Goal: Book appointment/travel/reservation

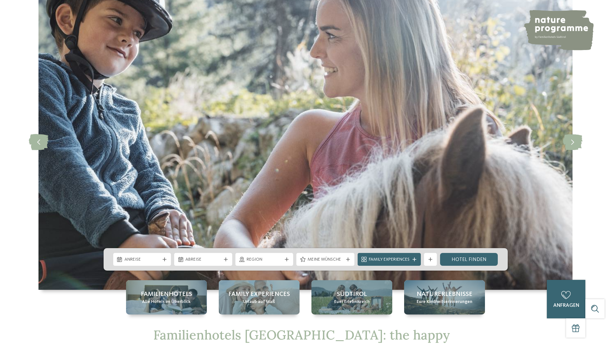
scroll to position [96, 0]
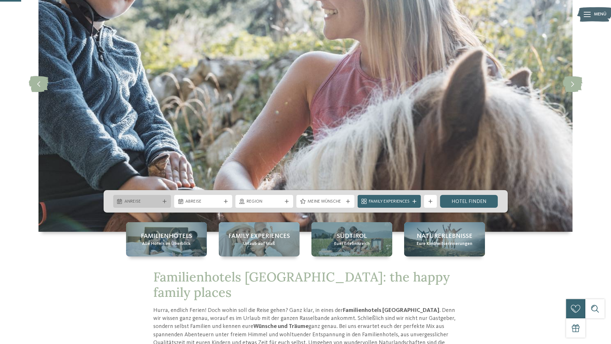
click at [148, 201] on span "Anreise" at bounding box center [142, 201] width 36 height 6
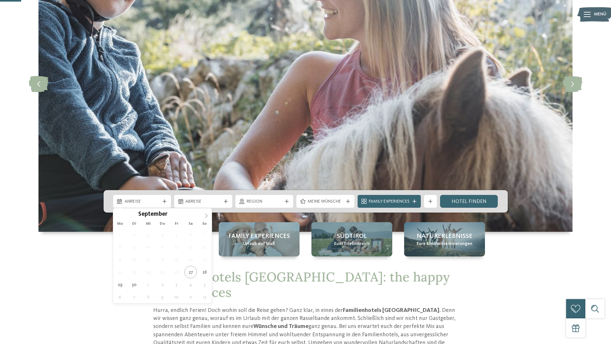
click at [206, 217] on icon at bounding box center [206, 215] width 4 height 4
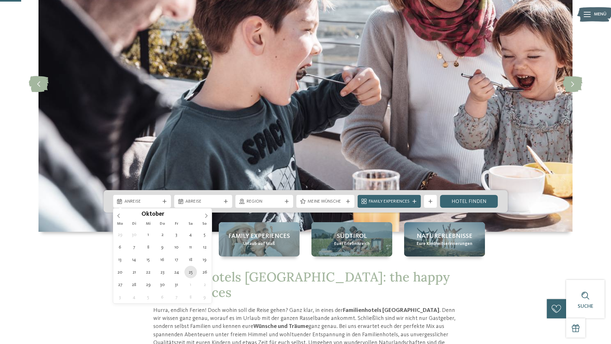
type div "[DATE]"
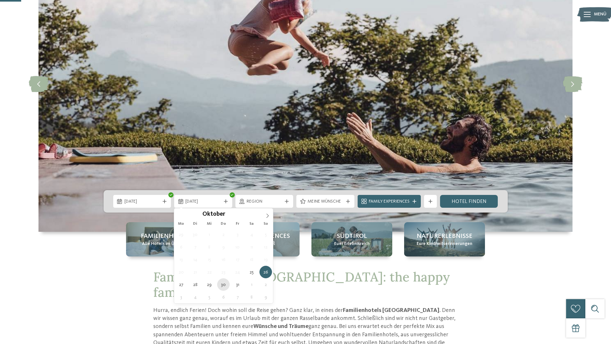
type div "[DATE]"
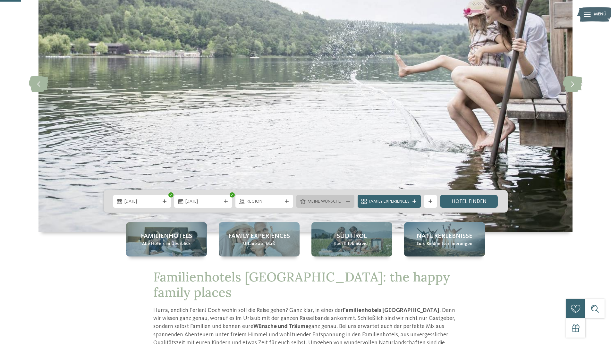
click at [341, 199] on span "Meine Wünsche" at bounding box center [325, 201] width 36 height 6
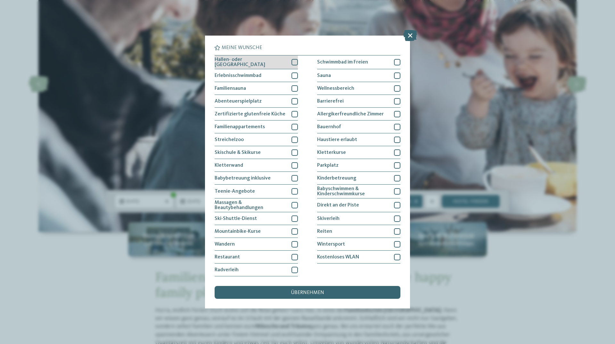
click at [297, 62] on div at bounding box center [295, 62] width 6 height 6
click at [295, 73] on div at bounding box center [295, 75] width 6 height 6
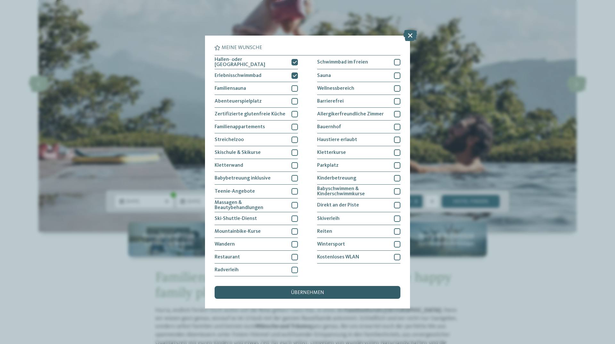
click at [310, 293] on span "übernehmen" at bounding box center [307, 292] width 33 height 5
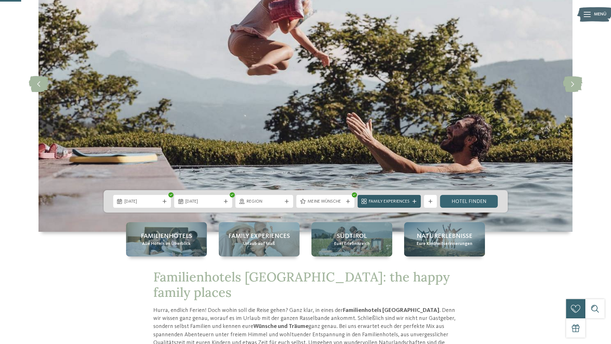
click at [377, 200] on span "Family Experiences" at bounding box center [389, 201] width 41 height 6
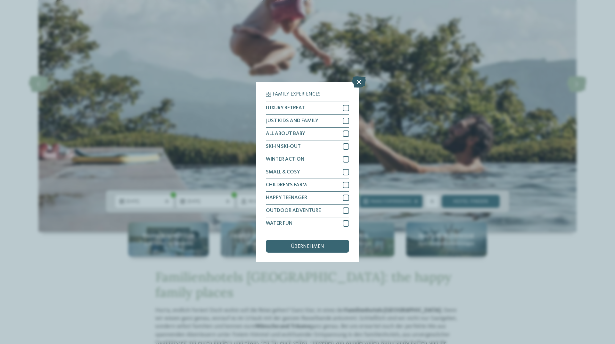
click at [360, 80] on icon at bounding box center [359, 81] width 14 height 11
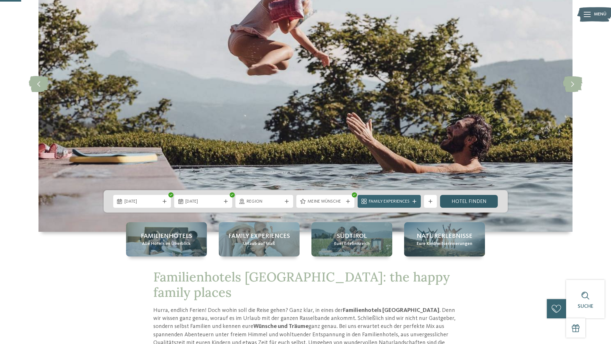
click at [470, 202] on link "Hotel finden" at bounding box center [469, 201] width 58 height 13
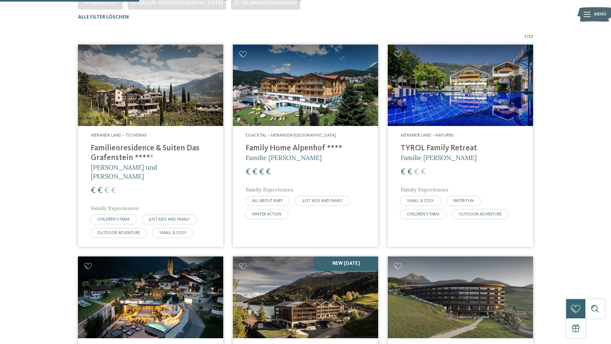
scroll to position [210, 0]
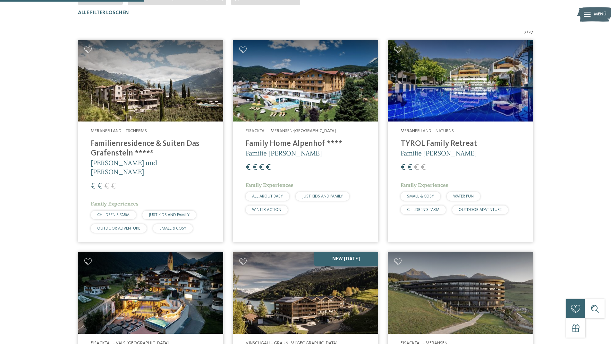
click at [162, 88] on img at bounding box center [150, 81] width 145 height 82
click at [123, 252] on img at bounding box center [150, 293] width 145 height 82
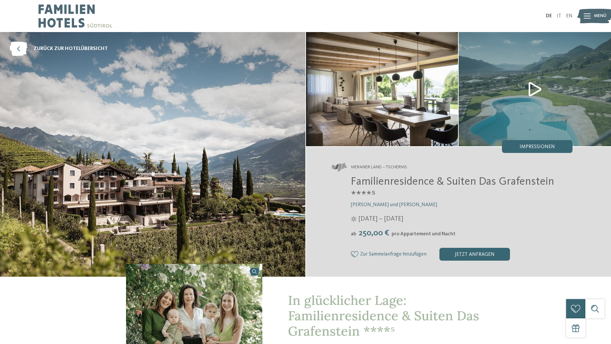
click at [401, 113] on img at bounding box center [382, 89] width 152 height 114
click at [537, 90] on img at bounding box center [534, 89] width 152 height 114
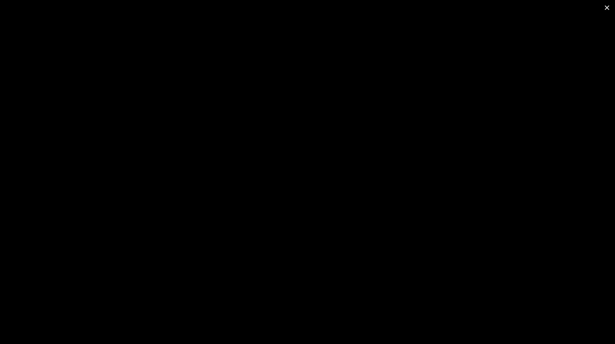
click at [609, 5] on span at bounding box center [607, 7] width 16 height 15
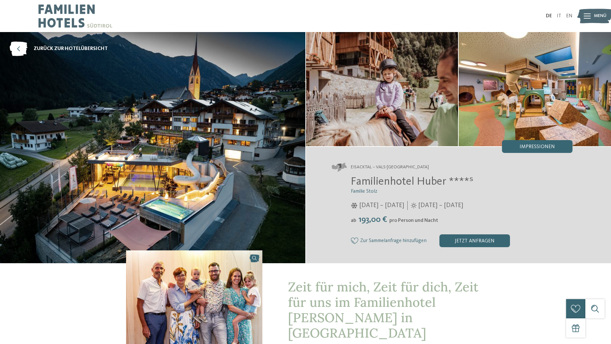
click at [133, 141] on img at bounding box center [152, 147] width 305 height 231
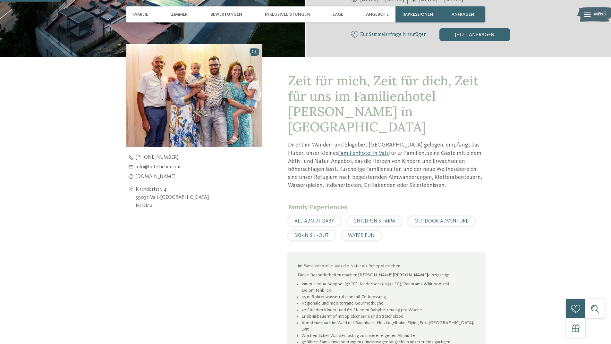
scroll to position [224, 0]
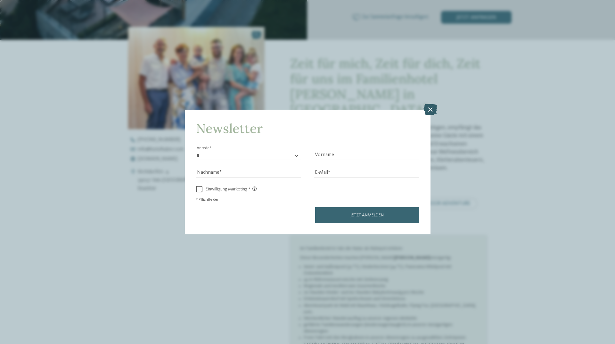
click at [432, 112] on icon at bounding box center [431, 109] width 14 height 11
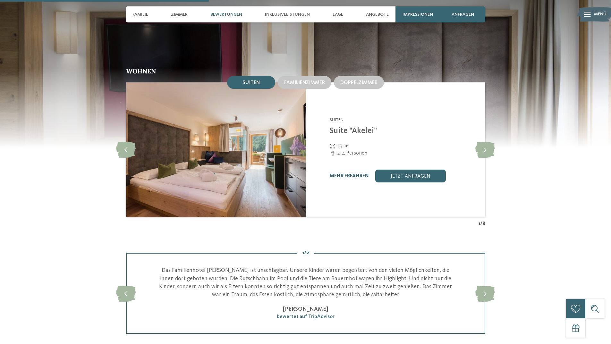
scroll to position [769, 0]
click at [483, 141] on icon at bounding box center [485, 149] width 20 height 16
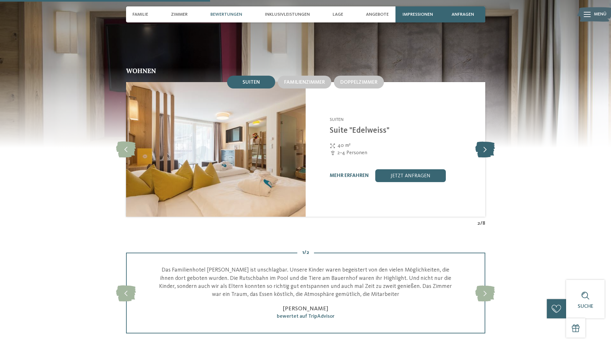
click at [483, 141] on icon at bounding box center [485, 149] width 20 height 16
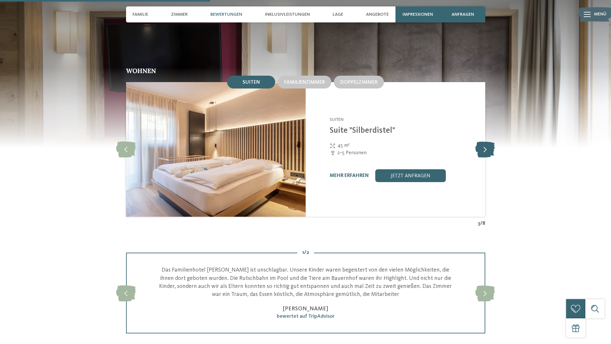
click at [483, 141] on icon at bounding box center [485, 149] width 20 height 16
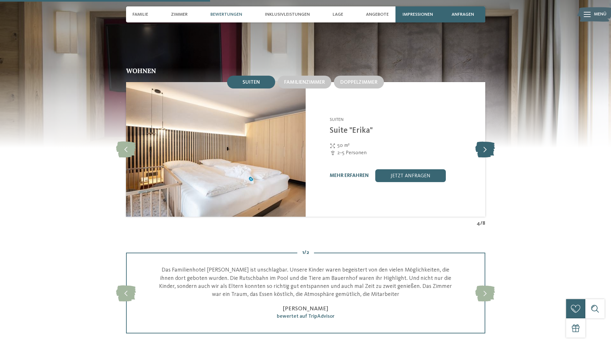
click at [483, 141] on icon at bounding box center [485, 149] width 20 height 16
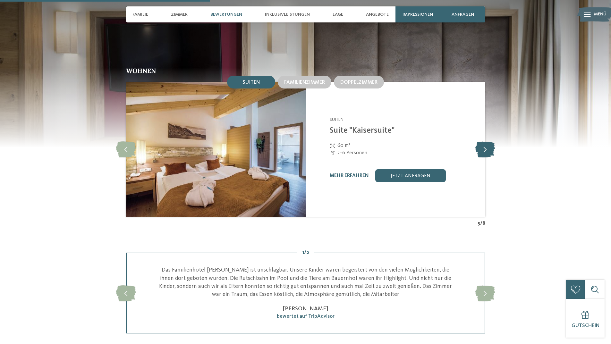
click at [483, 141] on icon at bounding box center [485, 149] width 20 height 16
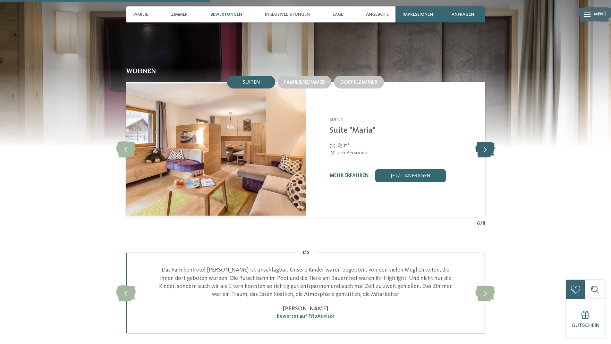
click at [483, 141] on icon at bounding box center [485, 149] width 20 height 16
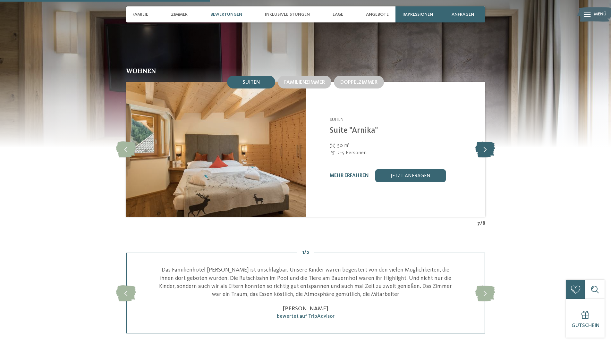
click at [483, 141] on icon at bounding box center [485, 149] width 20 height 16
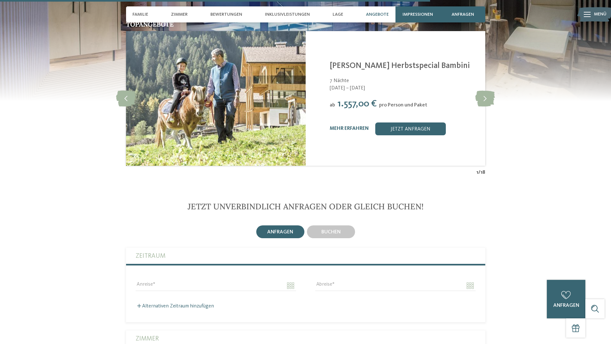
scroll to position [1731, 0]
